Goal: Transaction & Acquisition: Download file/media

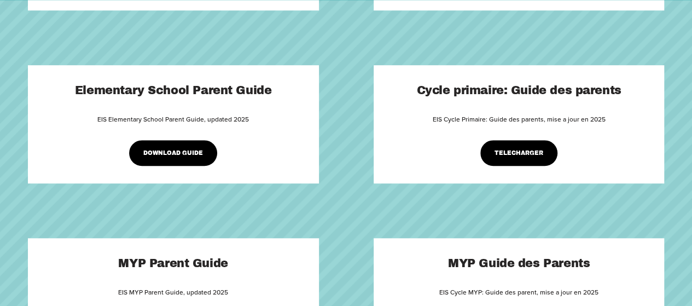
scroll to position [383, 0]
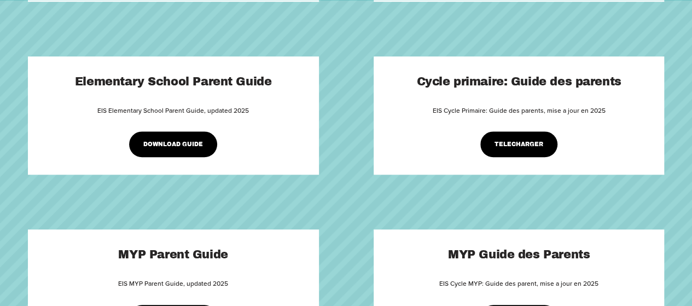
click at [185, 146] on link "DOWNLOAD GUIDE" at bounding box center [173, 144] width 89 height 26
click at [521, 149] on link "TELECHARGER" at bounding box center [519, 144] width 78 height 26
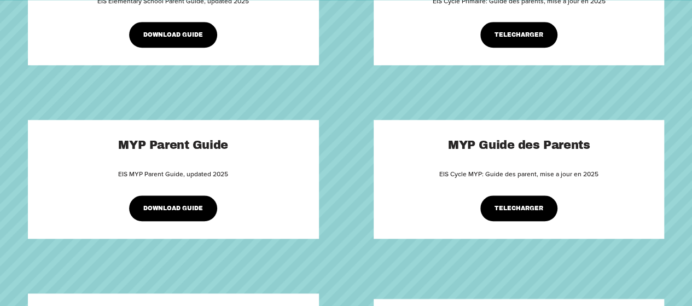
scroll to position [547, 0]
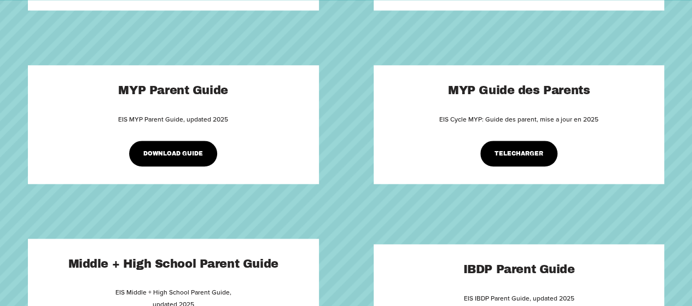
click at [179, 155] on link "DOWNLOAD GUIDE" at bounding box center [173, 154] width 89 height 26
click at [534, 150] on link "TELECHARGER" at bounding box center [519, 154] width 78 height 26
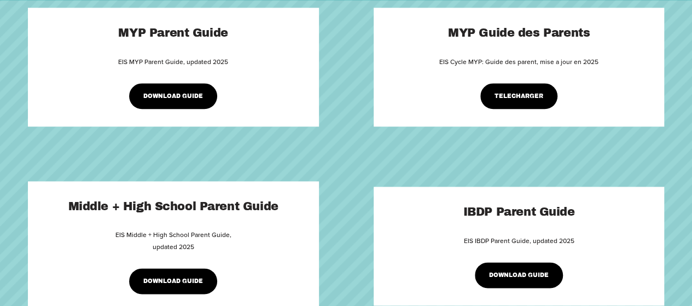
scroll to position [711, 0]
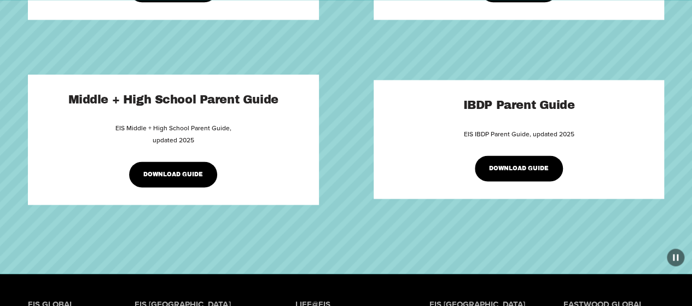
click at [178, 179] on link "DOWNLOAD GUIDE" at bounding box center [173, 174] width 89 height 26
click at [531, 170] on link "DOWNLOAD GUIDE" at bounding box center [519, 168] width 89 height 26
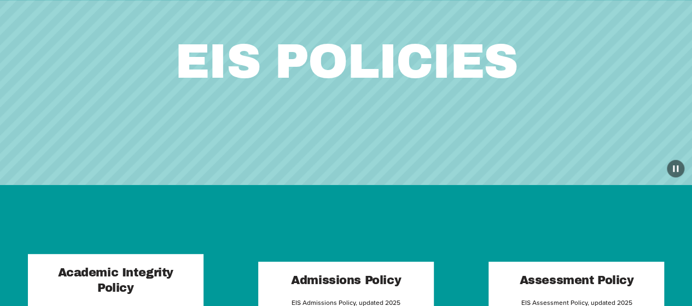
scroll to position [219, 0]
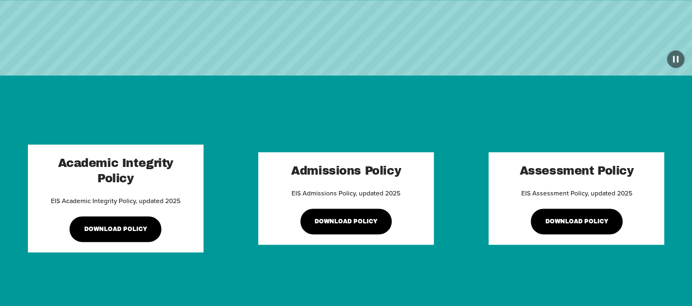
click at [116, 228] on link "DOWNLOAD POLICY" at bounding box center [115, 229] width 92 height 26
click at [355, 218] on link "DOWNLOAD POLICY" at bounding box center [346, 221] width 92 height 26
click at [591, 225] on link "DOWNLOAD POLICY" at bounding box center [576, 221] width 92 height 26
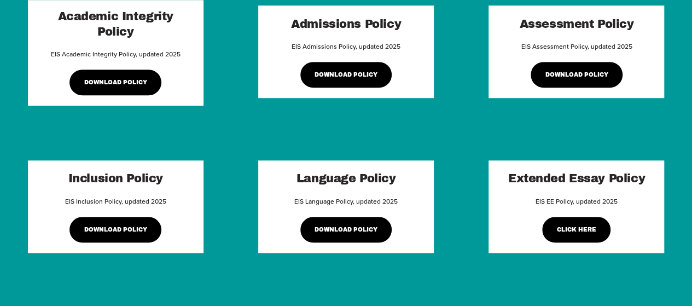
scroll to position [383, 0]
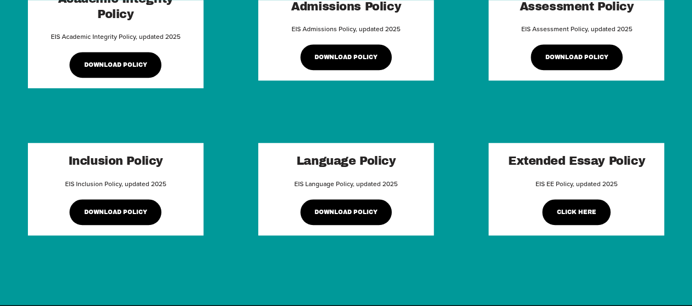
click at [106, 215] on link "DOWNLOAD POLICY" at bounding box center [115, 212] width 92 height 26
click at [358, 215] on link "DOWNLOAD POLICY" at bounding box center [346, 212] width 92 height 26
click at [585, 212] on link "Click Here" at bounding box center [576, 212] width 68 height 26
